Goal: Task Accomplishment & Management: Complete application form

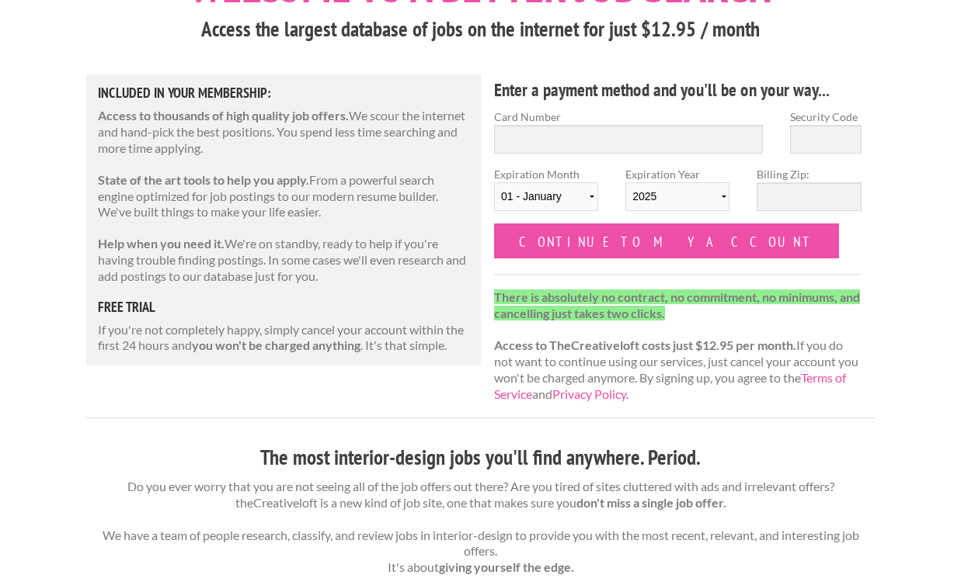
scroll to position [139, 0]
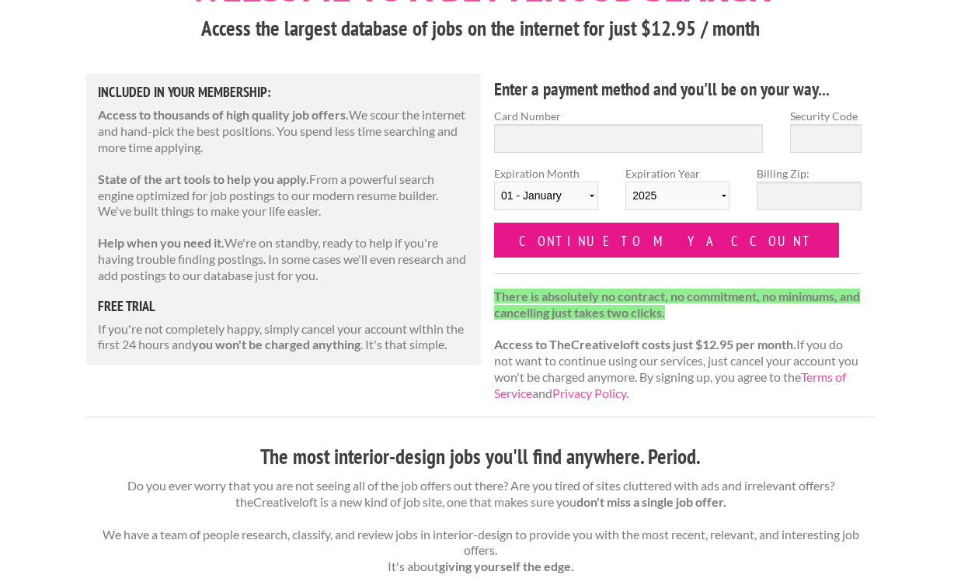
click at [619, 240] on input "Continue to my account" at bounding box center [666, 240] width 345 height 35
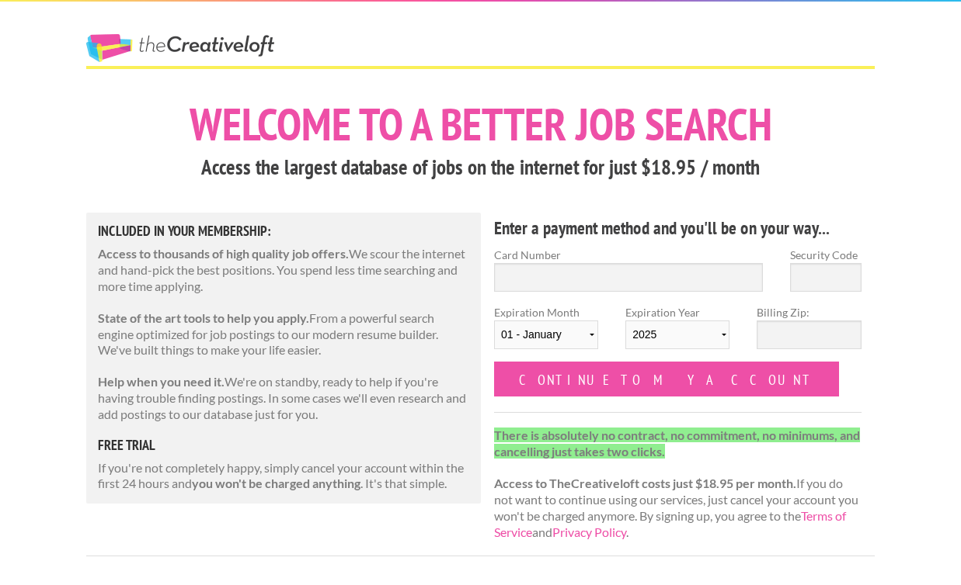
scroll to position [146, 0]
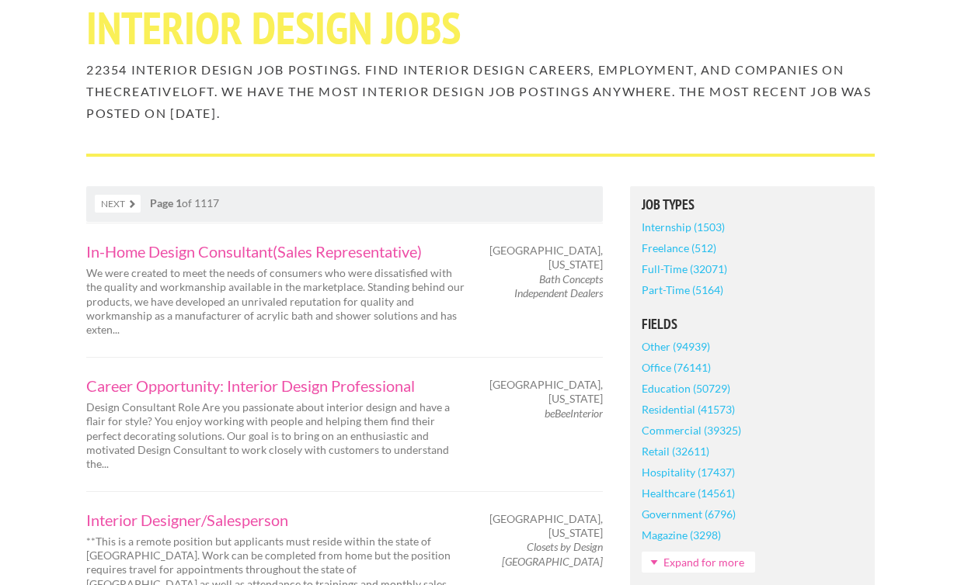
scroll to position [155, 0]
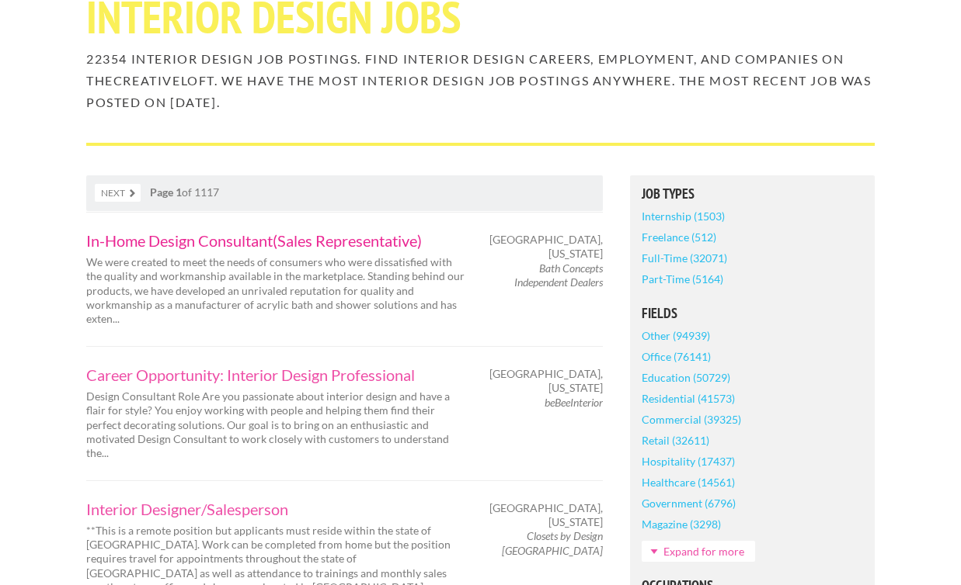
click at [206, 238] on link "In-Home Design Consultant(Sales Representative)" at bounding box center [276, 241] width 380 height 16
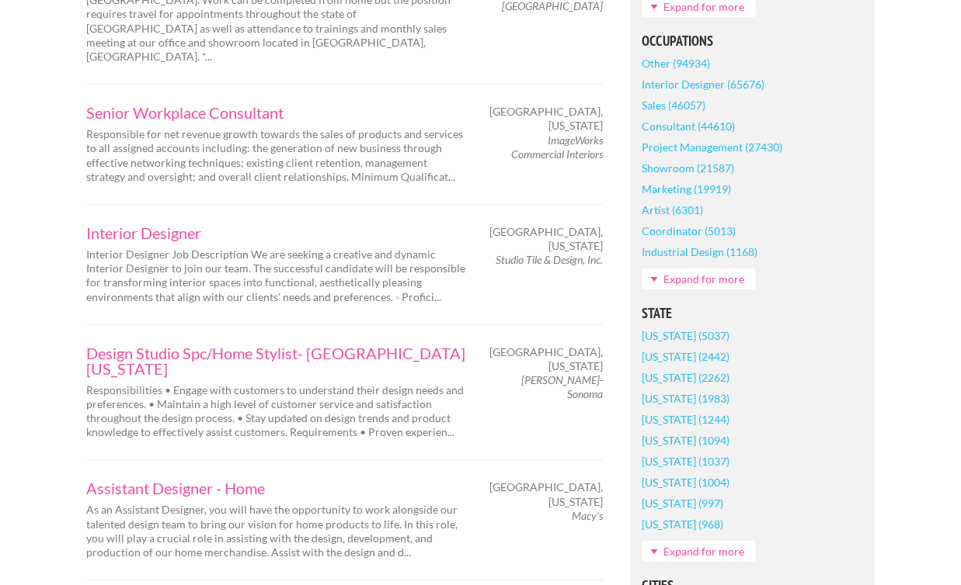
scroll to position [697, 0]
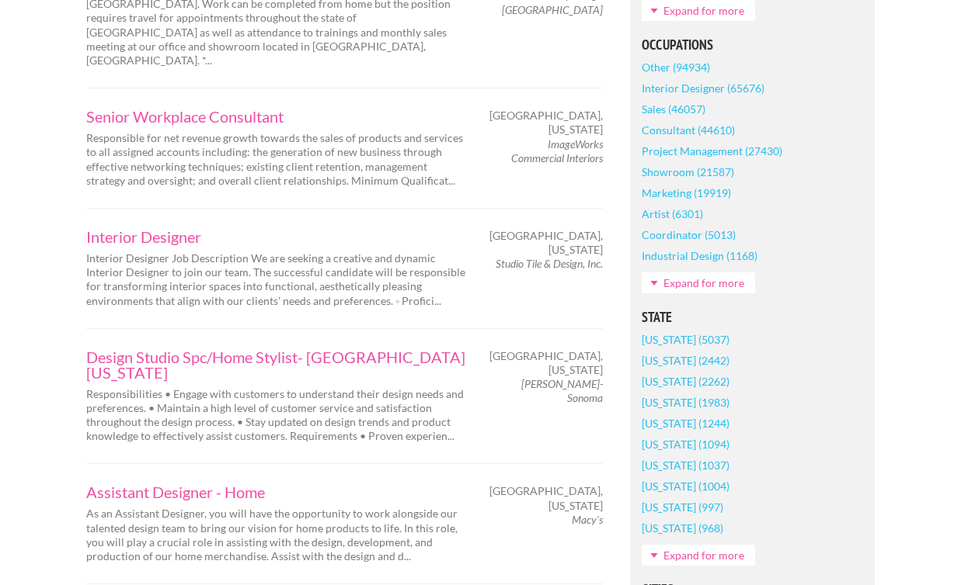
click at [679, 165] on link "Showroom (21587)" at bounding box center [687, 172] width 92 height 21
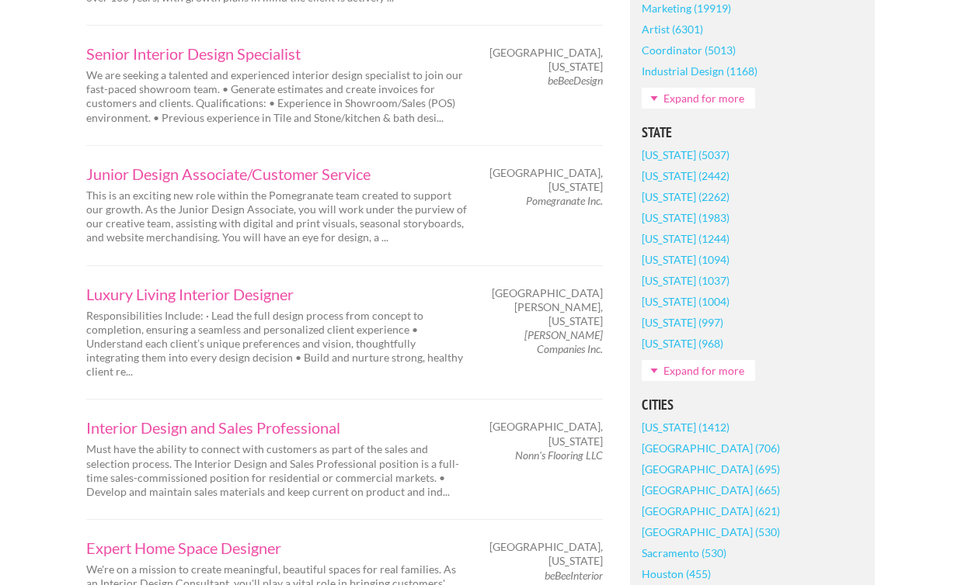
scroll to position [939, 0]
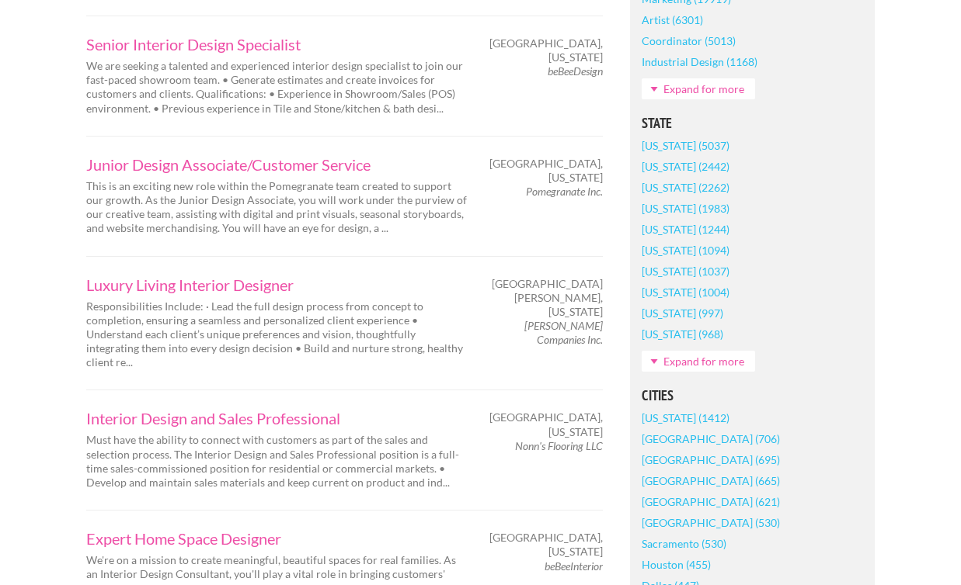
click at [677, 142] on link "[US_STATE] (5037)" at bounding box center [685, 145] width 88 height 21
